Goal: Transaction & Acquisition: Purchase product/service

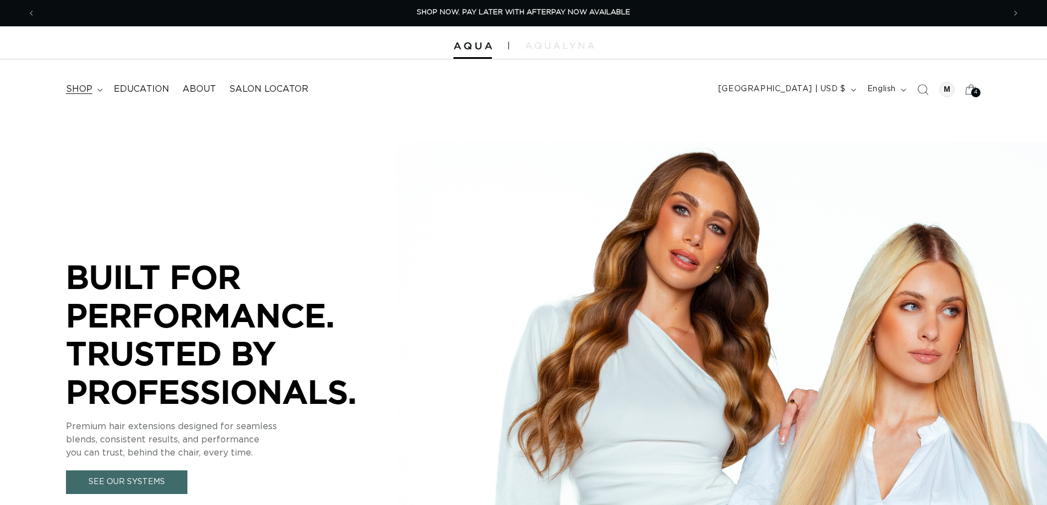
scroll to position [0, 969]
click at [96, 90] on summary "shop" at bounding box center [83, 89] width 48 height 25
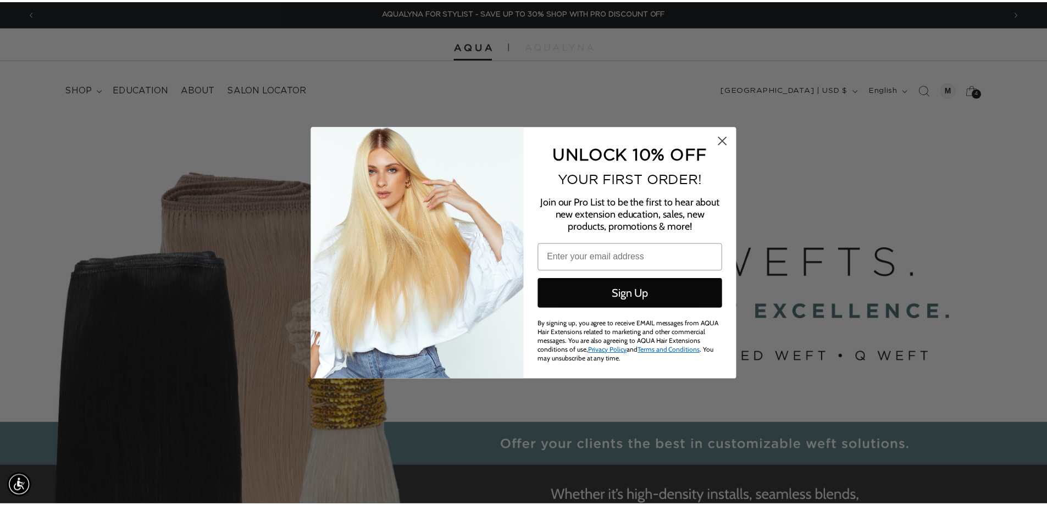
scroll to position [0, 0]
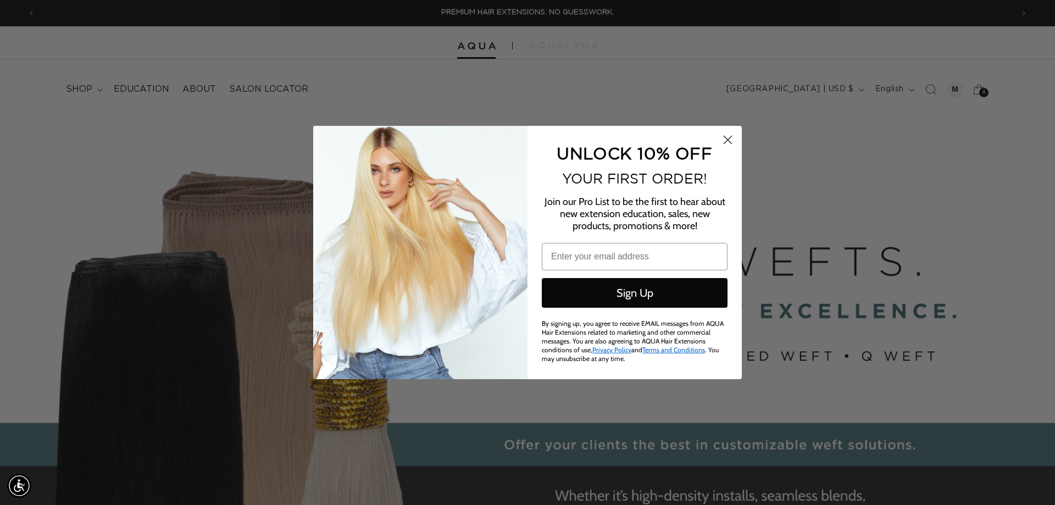
click at [733, 141] on circle "Close dialog" at bounding box center [728, 140] width 18 height 18
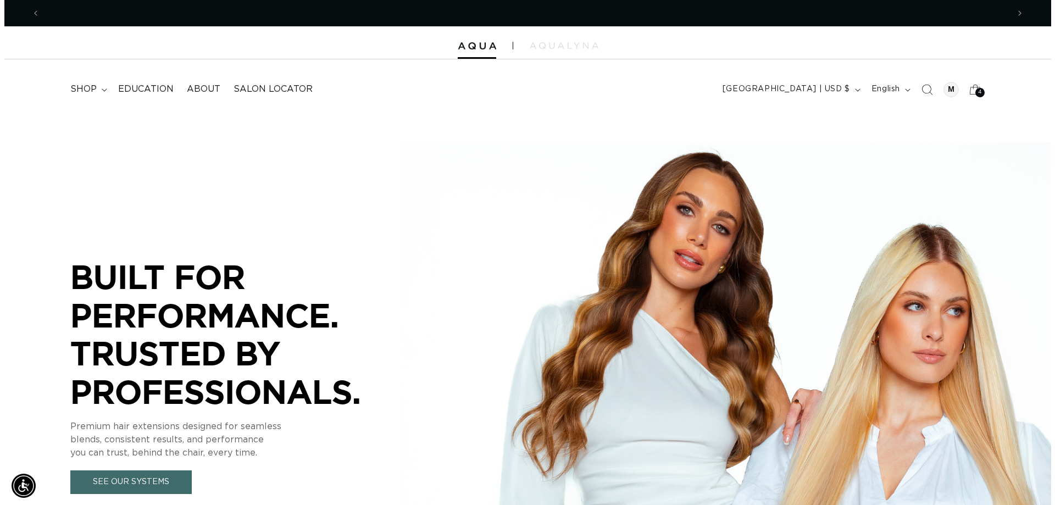
scroll to position [0, 969]
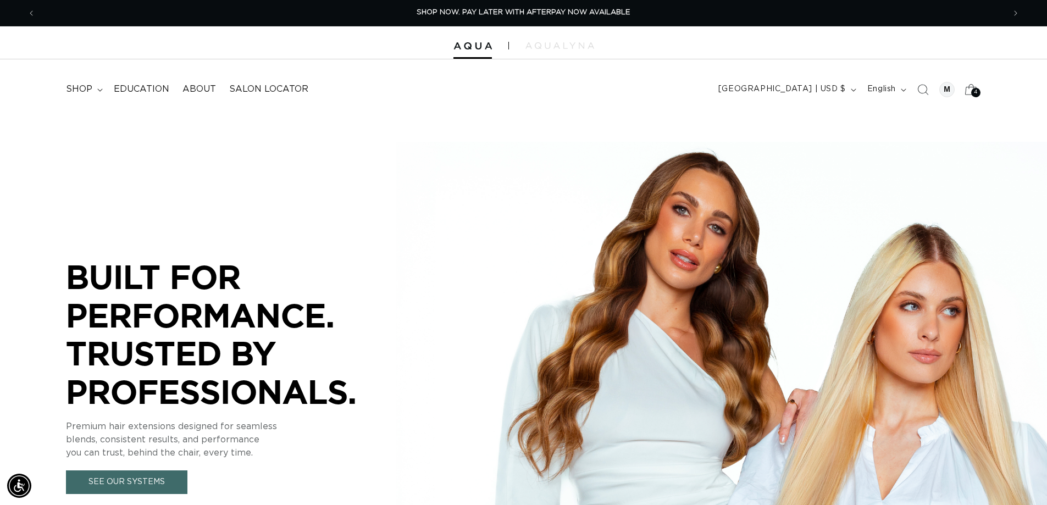
click at [972, 90] on div "4 4" at bounding box center [975, 92] width 9 height 9
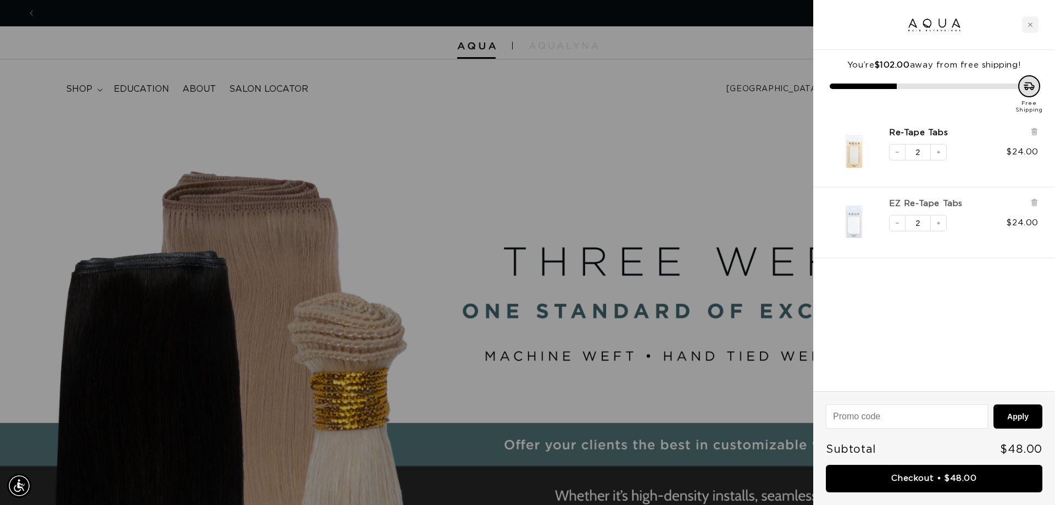
scroll to position [0, 0]
click at [917, 208] on link "EZ Re-Tape Tabs" at bounding box center [926, 203] width 74 height 11
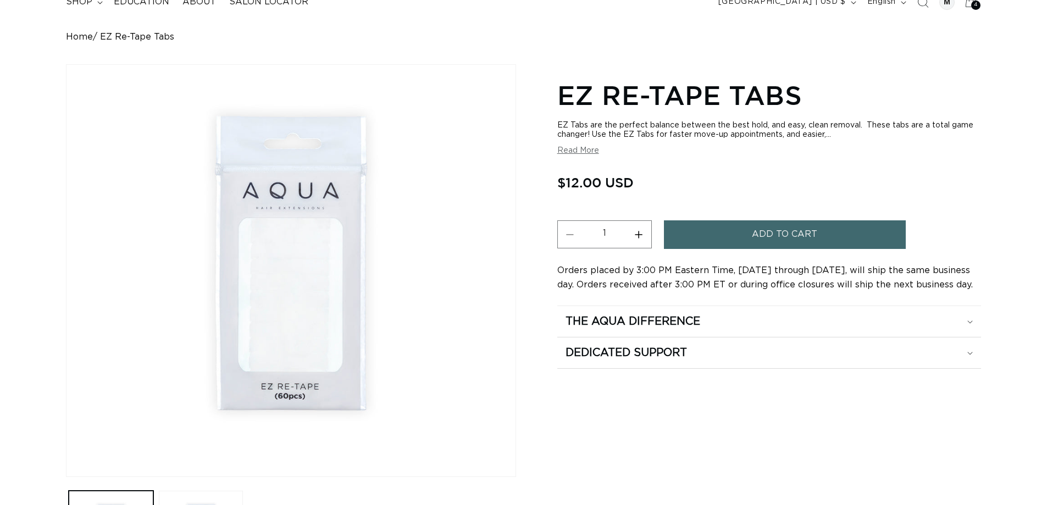
scroll to position [110, 0]
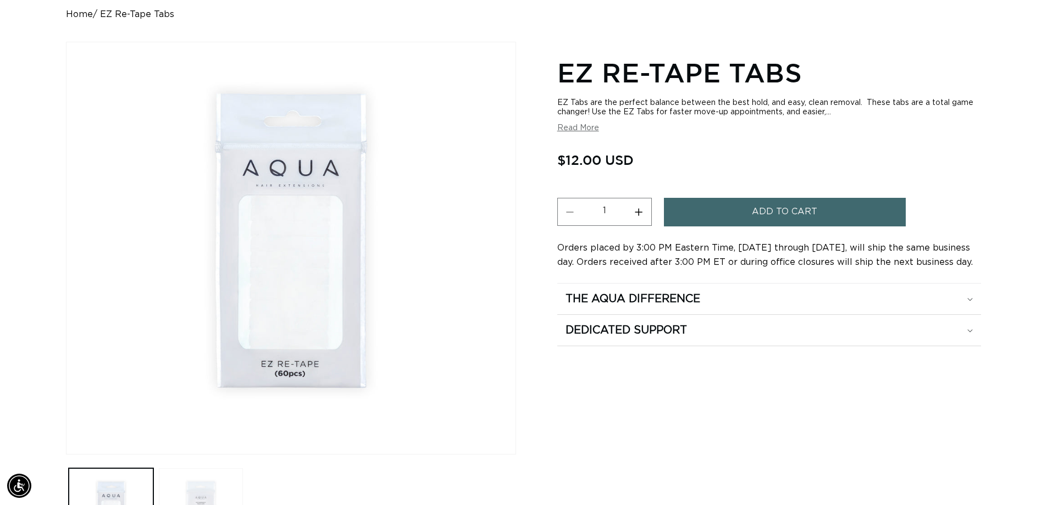
click at [213, 481] on button "Load image 2 in gallery view" at bounding box center [201, 510] width 85 height 85
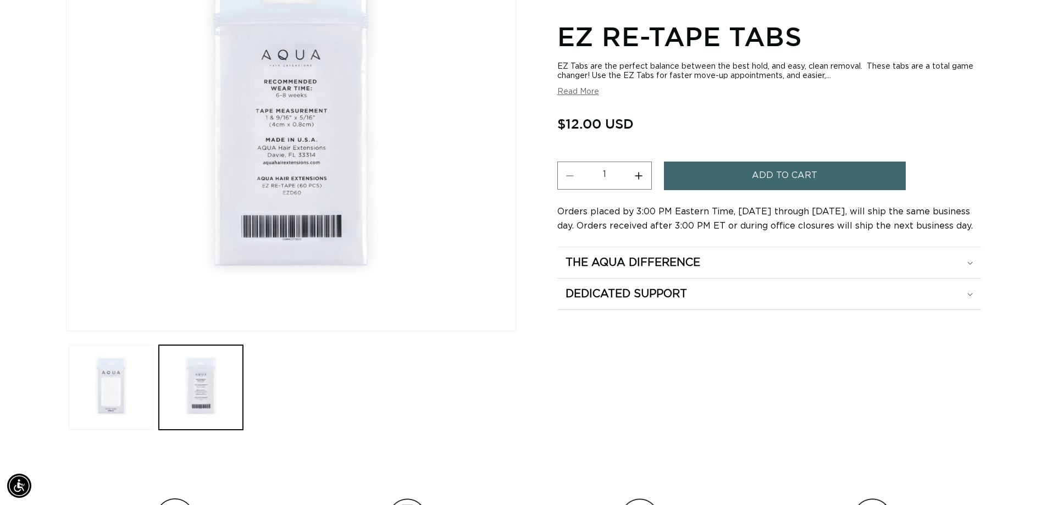
scroll to position [330, 0]
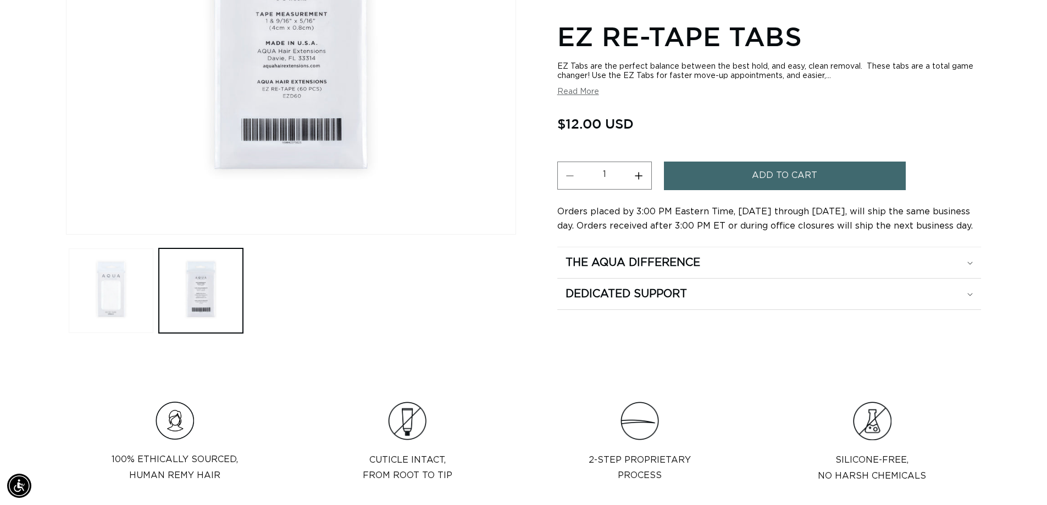
click at [135, 303] on button "Load image 1 in gallery view" at bounding box center [111, 290] width 85 height 85
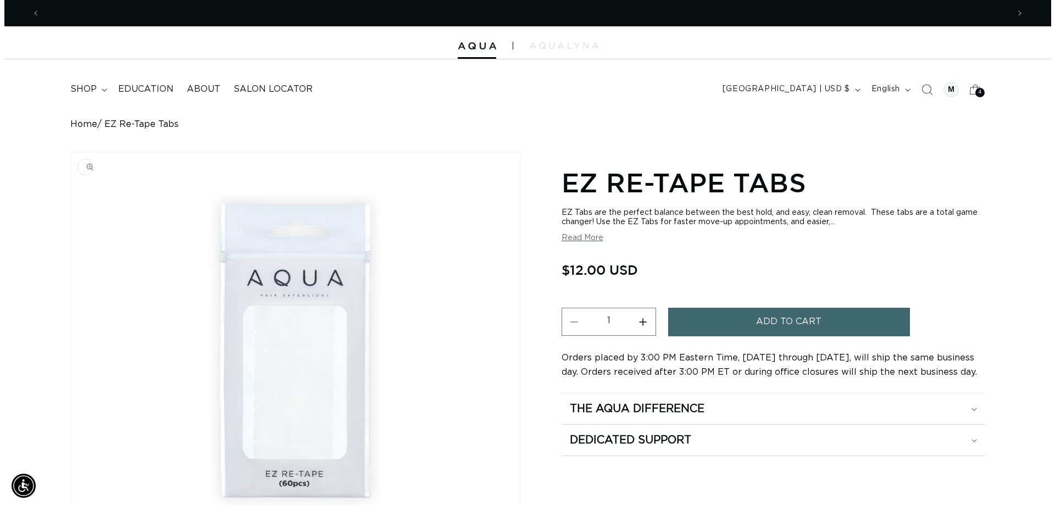
scroll to position [0, 0]
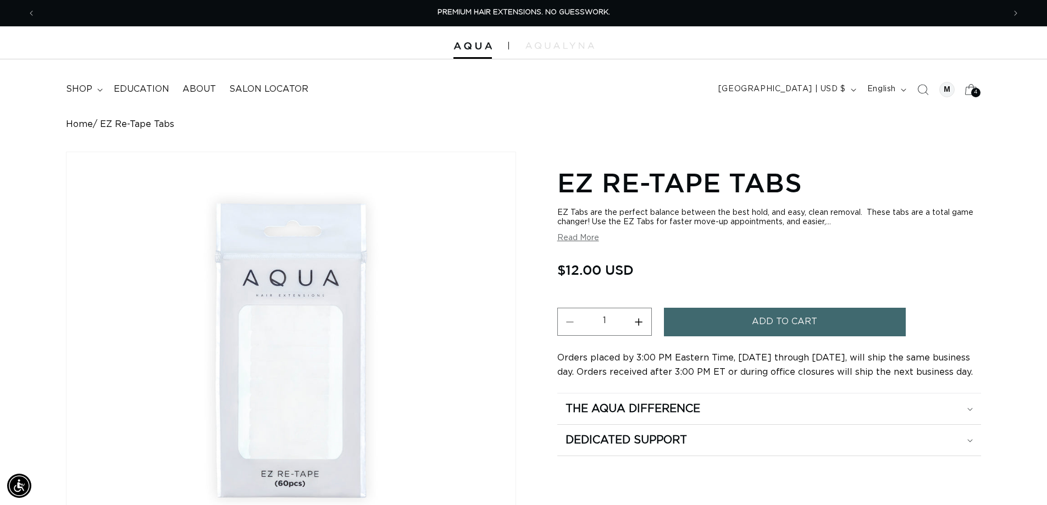
click at [969, 90] on icon at bounding box center [971, 89] width 26 height 26
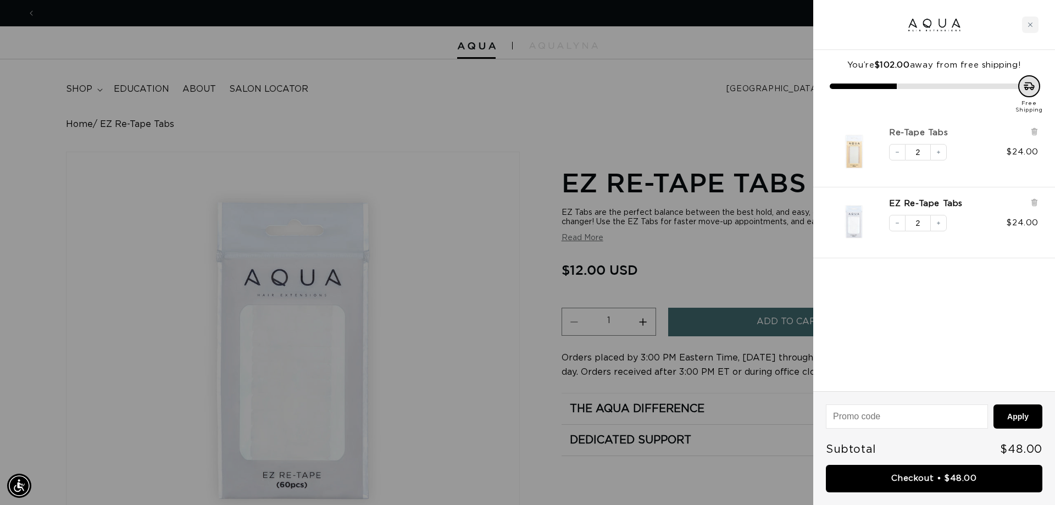
click at [895, 131] on link "Re-Tape Tabs" at bounding box center [918, 132] width 59 height 11
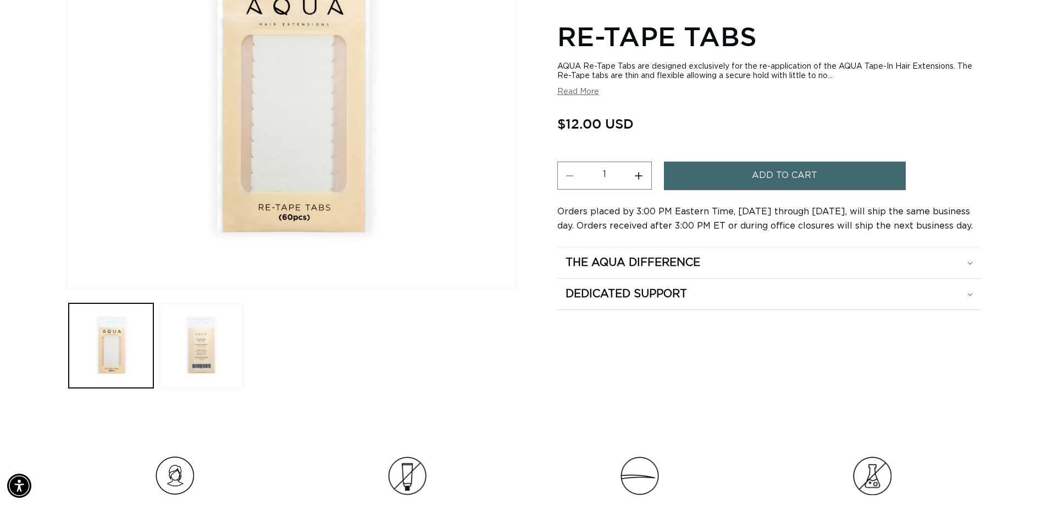
scroll to position [0, 1938]
click at [349, 165] on img "Gallery Viewer" at bounding box center [290, 83] width 449 height 412
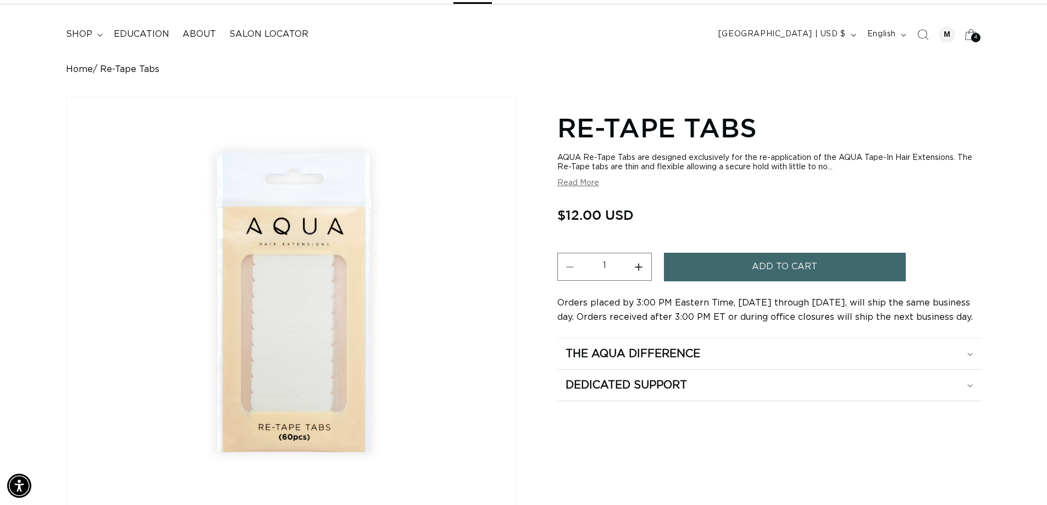
click at [975, 36] on span "4" at bounding box center [976, 37] width 4 height 9
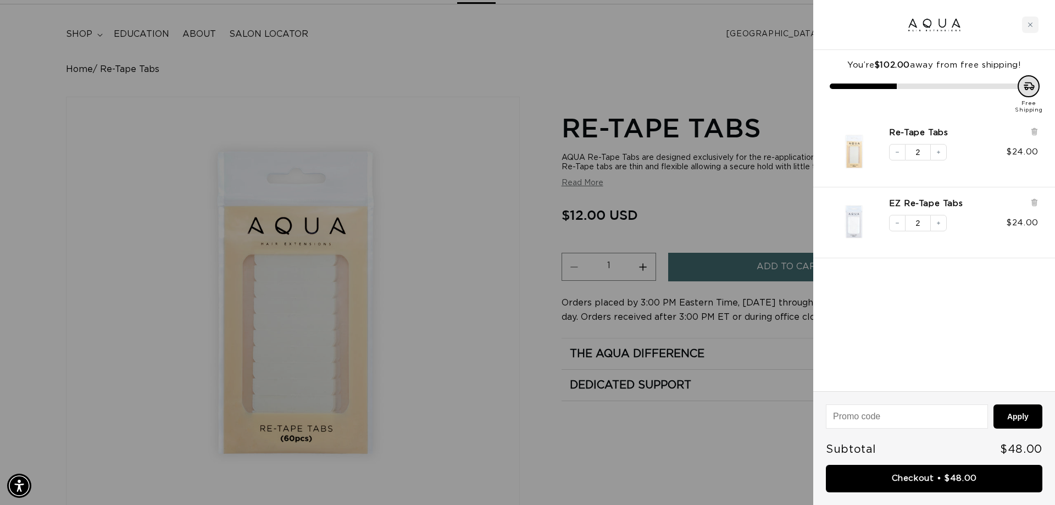
scroll to position [0, 0]
click at [897, 152] on icon "Decrease quantity" at bounding box center [897, 152] width 7 height 7
click at [1046, 127] on div "Re-Tape Tabs Decrease quantity 1 Increase quantity $12.00" at bounding box center [934, 151] width 242 height 71
click at [1036, 131] on icon at bounding box center [1034, 131] width 4 height 5
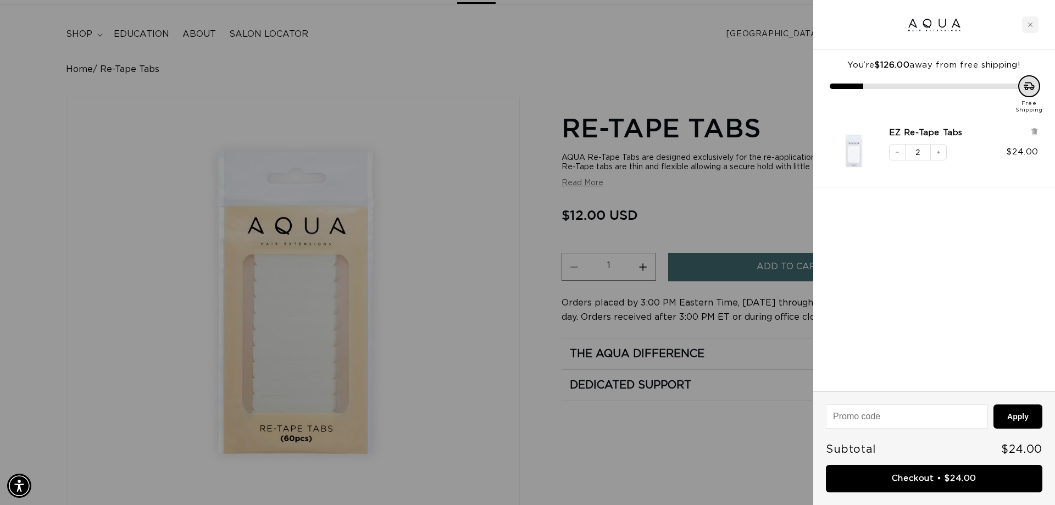
scroll to position [0, 977]
click at [984, 478] on link "Checkout • $24.00" at bounding box center [934, 479] width 216 height 28
